Goal: Task Accomplishment & Management: Manage account settings

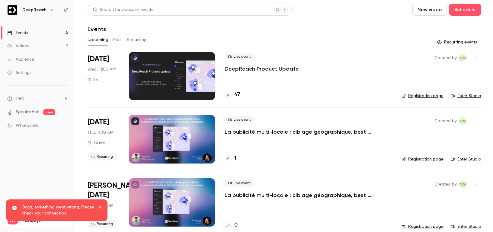
click at [263, 130] on p "La publicité multi-locale : ciblage géographique, best practices médias et perf…" at bounding box center [308, 131] width 167 height 7
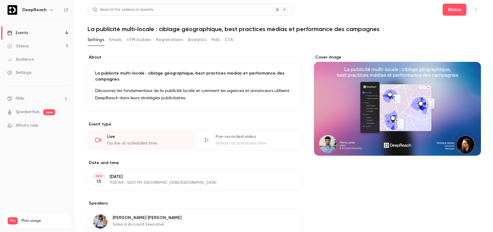
click at [112, 37] on button "Emails" at bounding box center [115, 40] width 13 height 10
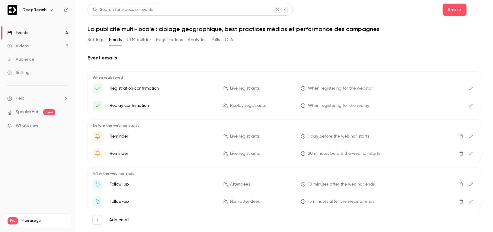
click at [472, 87] on icon "Edit" at bounding box center [472, 89] width 4 height 4
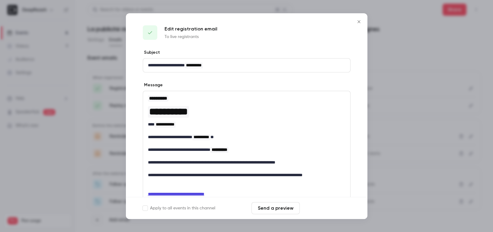
click at [330, 205] on button "Save changes" at bounding box center [327, 208] width 48 height 12
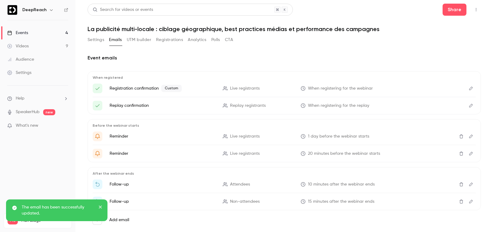
click at [472, 106] on icon "Edit" at bounding box center [472, 106] width 4 height 4
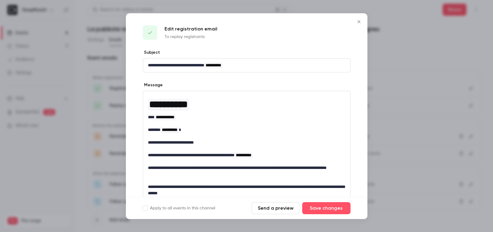
click at [359, 21] on icon "Close" at bounding box center [359, 21] width 7 height 5
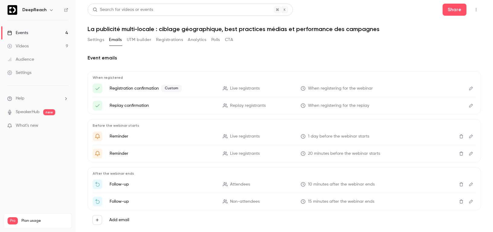
click at [471, 136] on icon "Edit" at bounding box center [472, 137] width 4 height 4
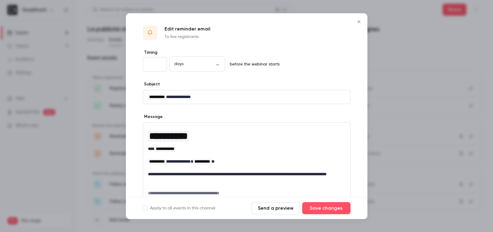
click at [360, 23] on icon "Close" at bounding box center [359, 21] width 7 height 5
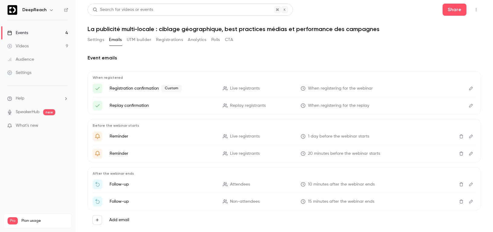
click at [174, 37] on button "Registrations" at bounding box center [169, 40] width 27 height 10
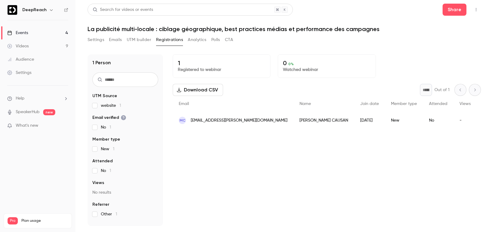
click at [198, 39] on button "Analytics" at bounding box center [197, 40] width 19 height 10
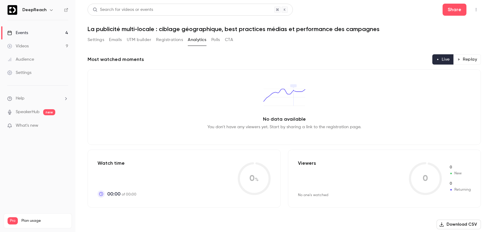
click at [95, 41] on button "Settings" at bounding box center [96, 40] width 17 height 10
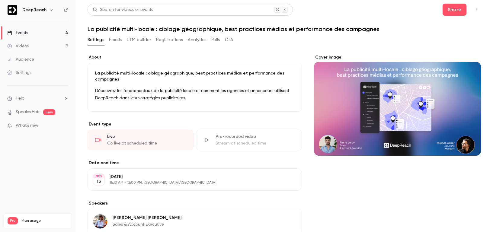
click at [284, 98] on button "Edit" at bounding box center [284, 100] width 22 height 10
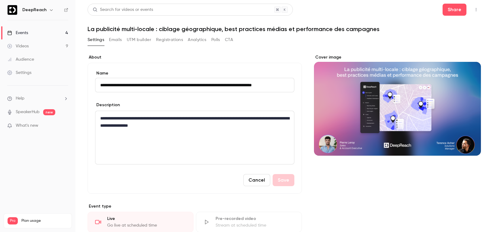
scroll to position [0, 13]
click at [149, 121] on p "**********" at bounding box center [194, 122] width 189 height 15
click at [229, 129] on p "**********" at bounding box center [194, 122] width 189 height 15
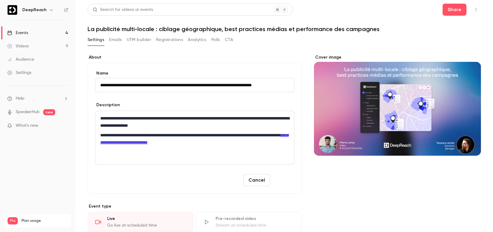
click at [281, 179] on button "Save" at bounding box center [284, 180] width 22 height 12
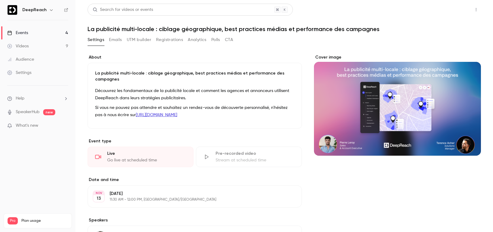
click at [456, 10] on button "Share" at bounding box center [455, 10] width 24 height 12
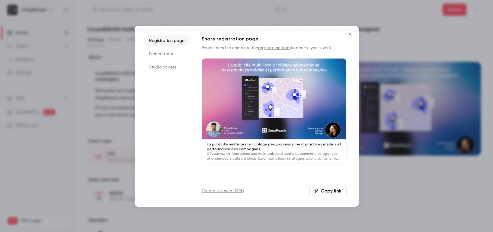
click at [331, 193] on button "Copy link" at bounding box center [328, 191] width 37 height 12
